Goal: Information Seeking & Learning: Understand process/instructions

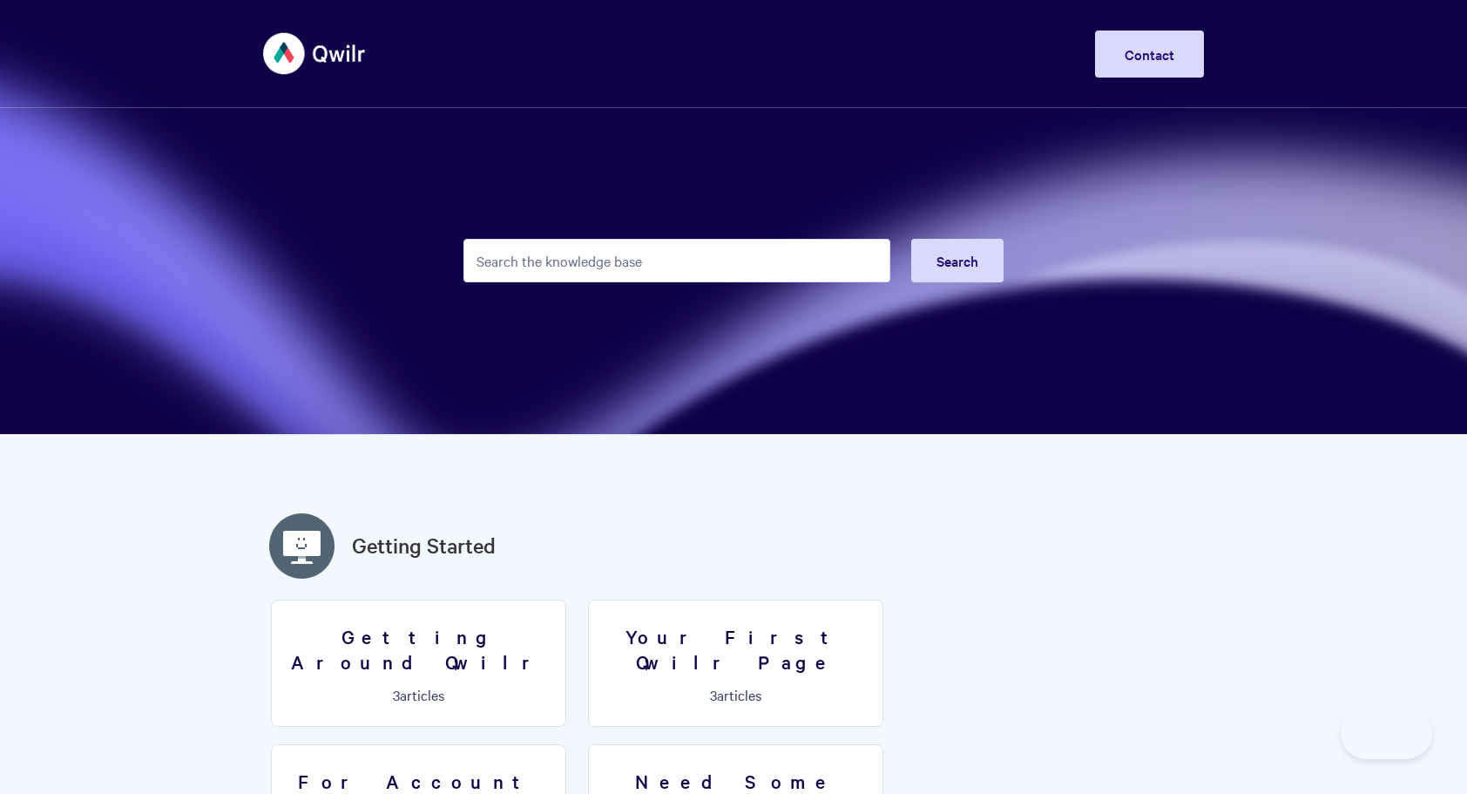
click at [719, 267] on input "Search the knowledge base" at bounding box center [677, 261] width 427 height 44
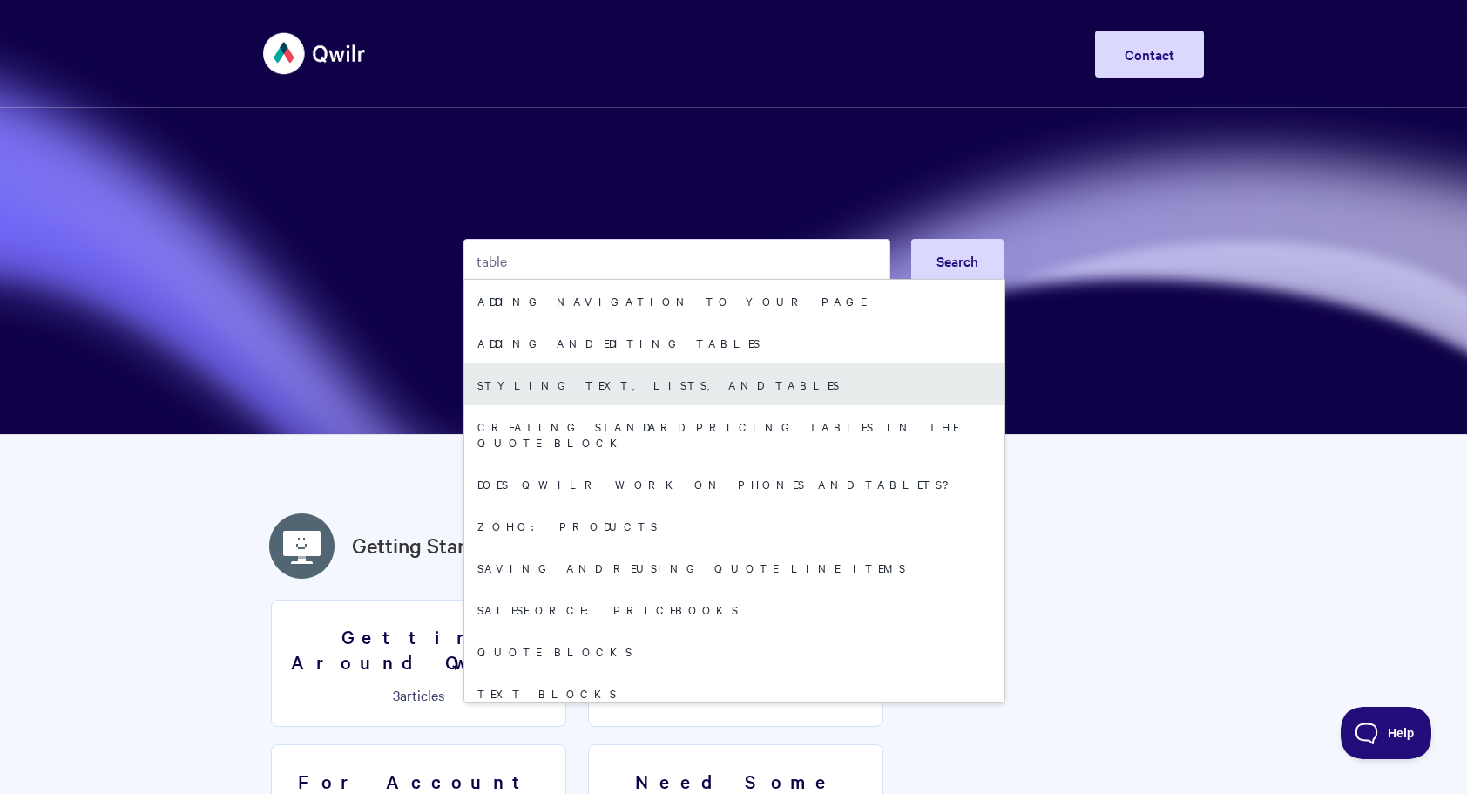
type input "table"
click at [669, 379] on link "Styling text, lists, and tables" at bounding box center [734, 384] width 540 height 42
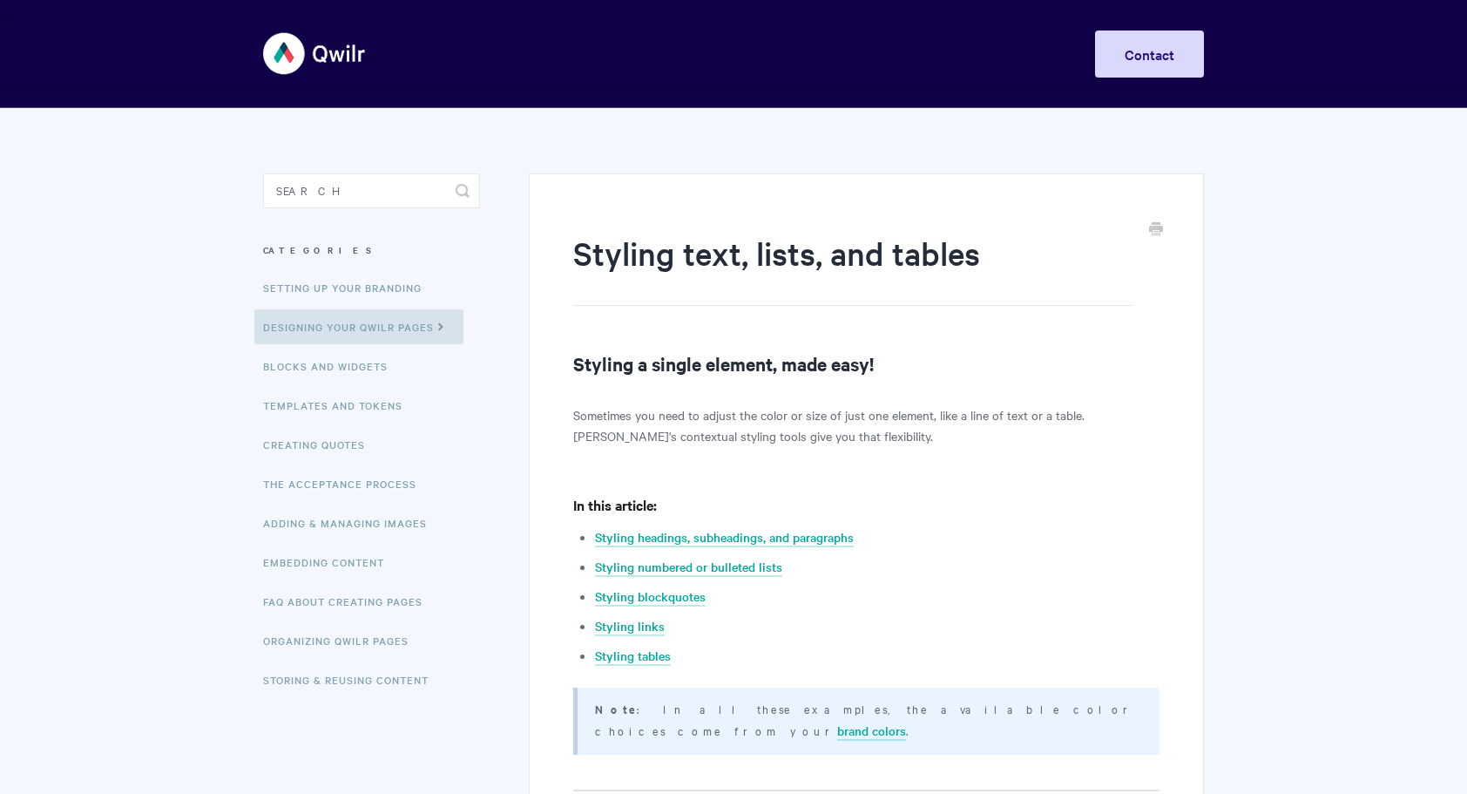
click at [619, 664] on li "Styling tables" at bounding box center [877, 655] width 565 height 21
click at [618, 657] on link "Styling tables" at bounding box center [633, 656] width 76 height 19
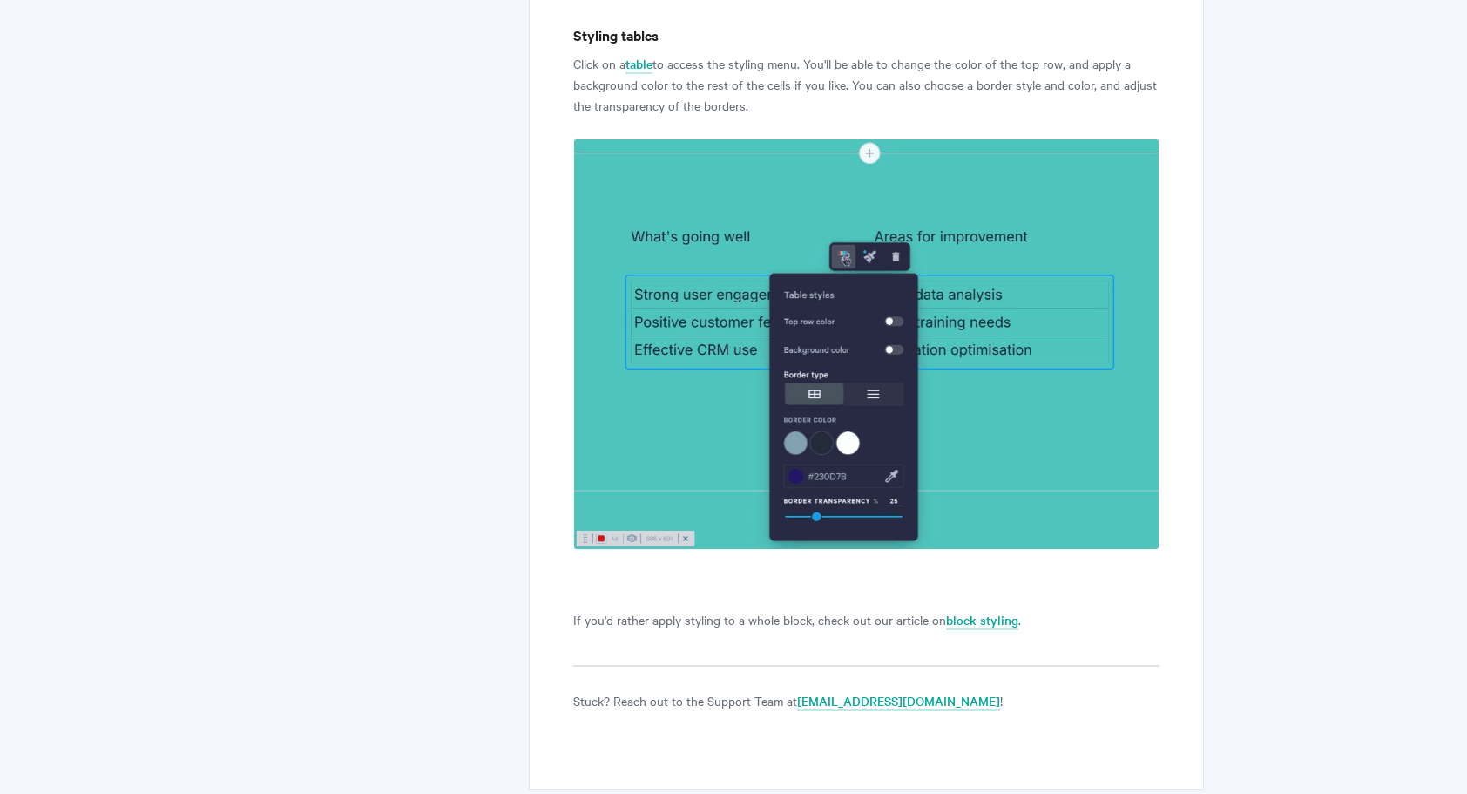
click at [776, 609] on p "If you'd rather apply styling to a whole block, check out our article on block …" at bounding box center [866, 619] width 586 height 21
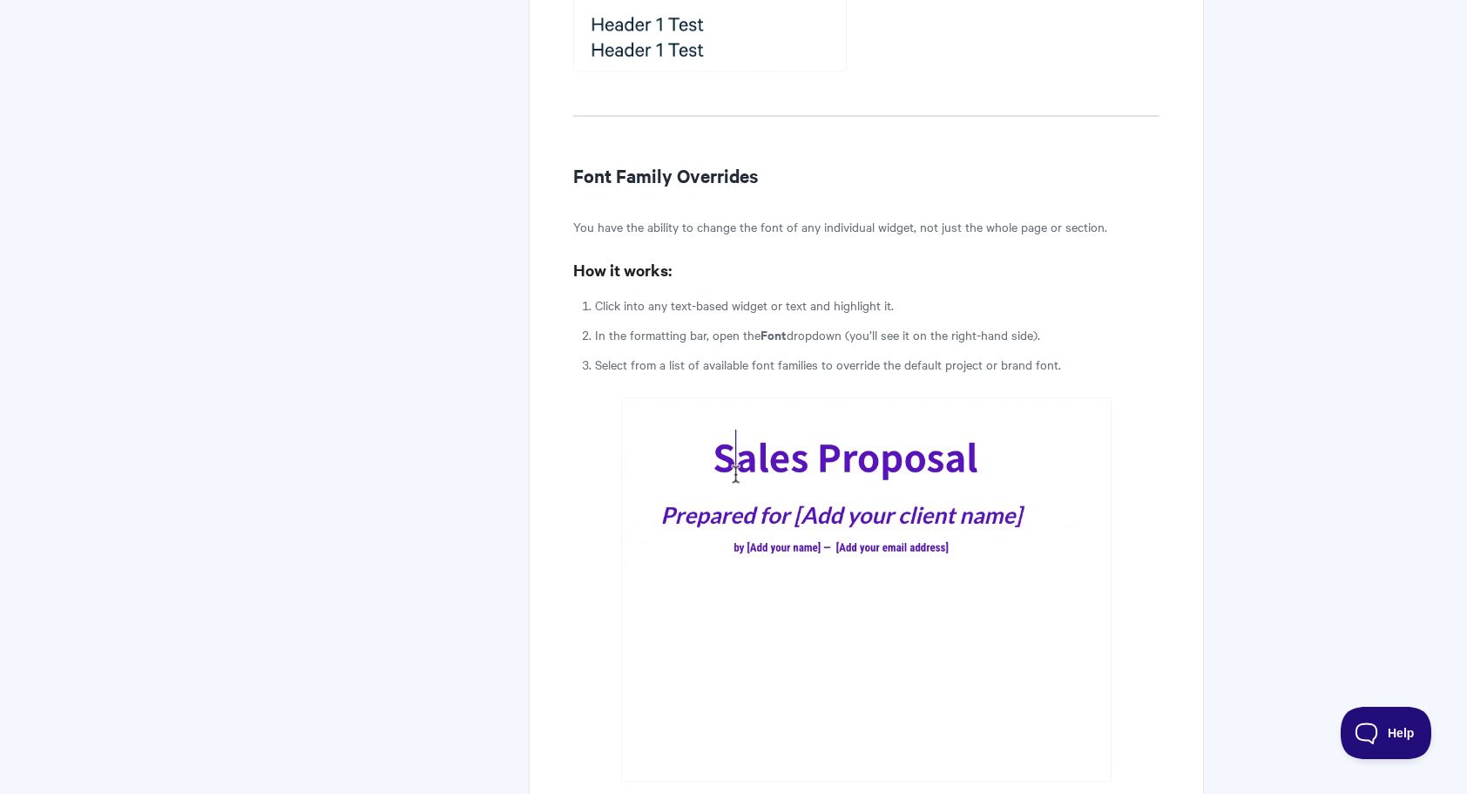
scroll to position [1520, 0]
